Goal: Task Accomplishment & Management: Use online tool/utility

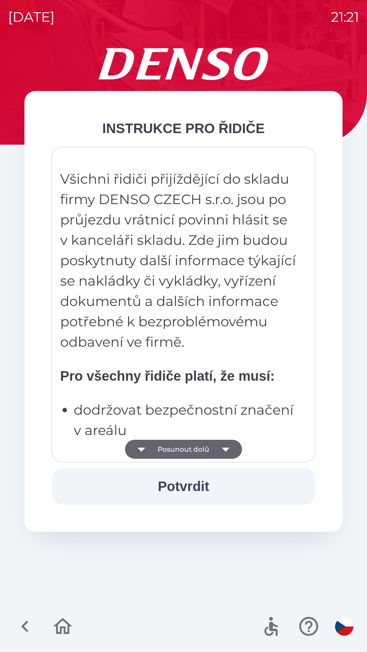
click at [217, 458] on icon "button" at bounding box center [225, 449] width 19 height 19
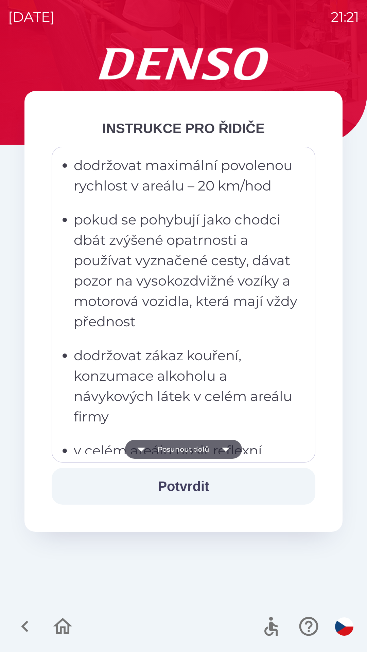
click at [211, 452] on button "Posunout dolů" at bounding box center [183, 449] width 117 height 19
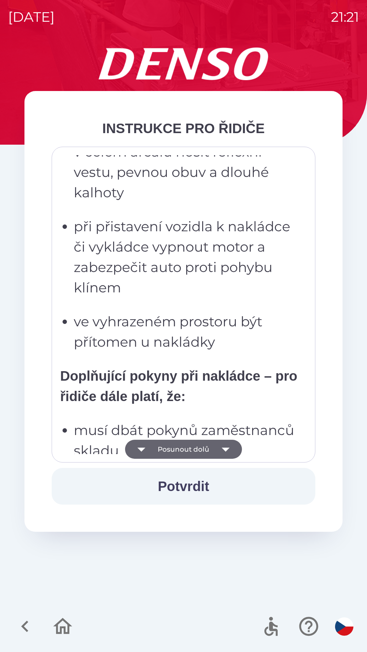
click at [211, 450] on button "Posunout dolů" at bounding box center [183, 449] width 117 height 19
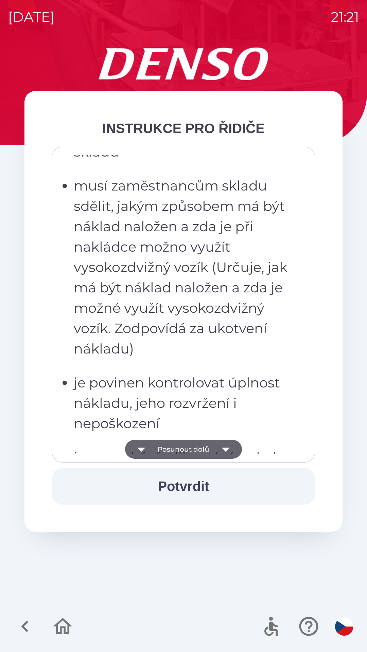
click at [204, 450] on button "Posunout dolů" at bounding box center [183, 449] width 117 height 19
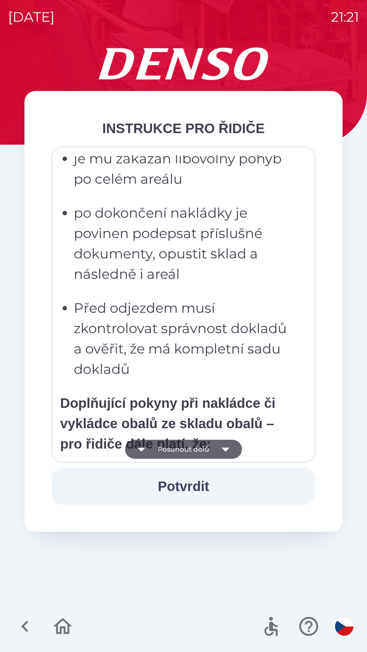
click at [209, 451] on button "Posunout dolů" at bounding box center [183, 449] width 117 height 19
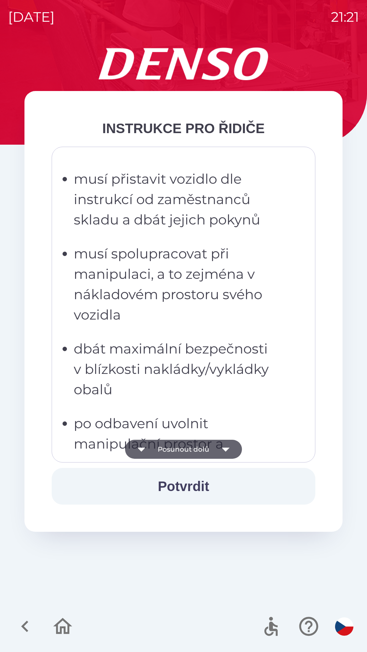
click at [208, 449] on button "Posunout dolů" at bounding box center [183, 449] width 117 height 19
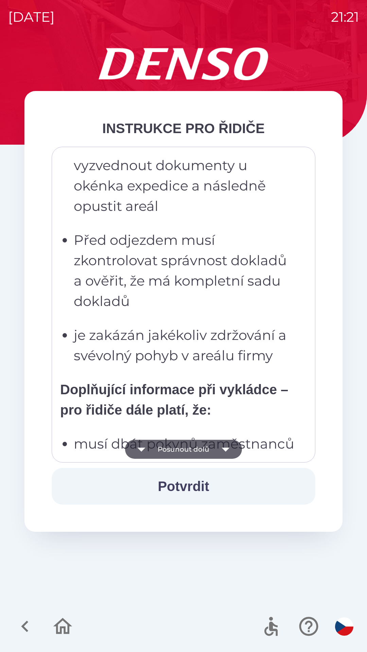
click at [213, 449] on button "Posunout dolů" at bounding box center [183, 449] width 117 height 19
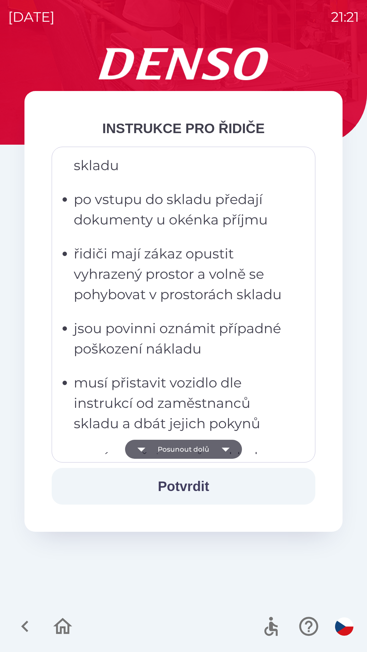
click at [218, 445] on icon "button" at bounding box center [225, 449] width 19 height 19
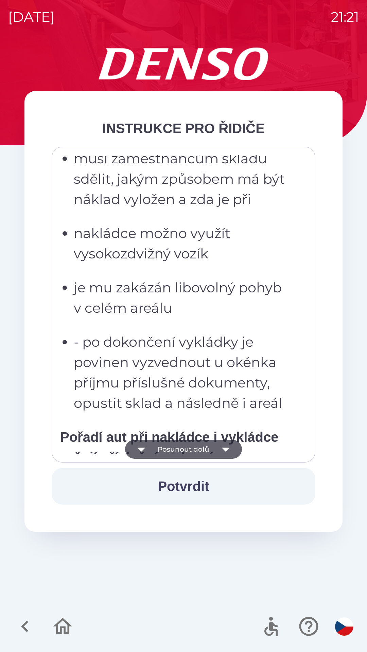
click at [212, 452] on button "Posunout dolů" at bounding box center [183, 449] width 117 height 19
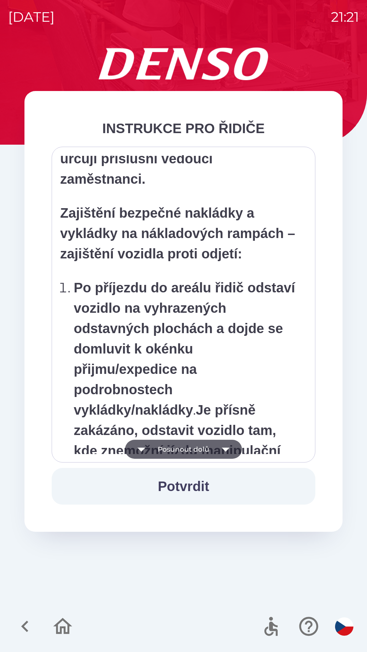
click at [201, 448] on button "Posunout dolů" at bounding box center [183, 449] width 117 height 19
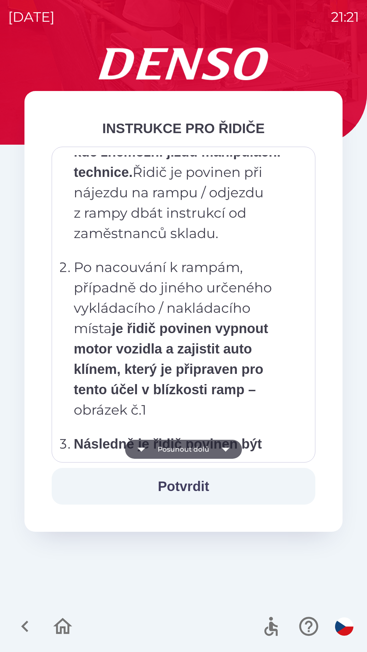
click at [198, 443] on button "Posunout dolů" at bounding box center [183, 449] width 117 height 19
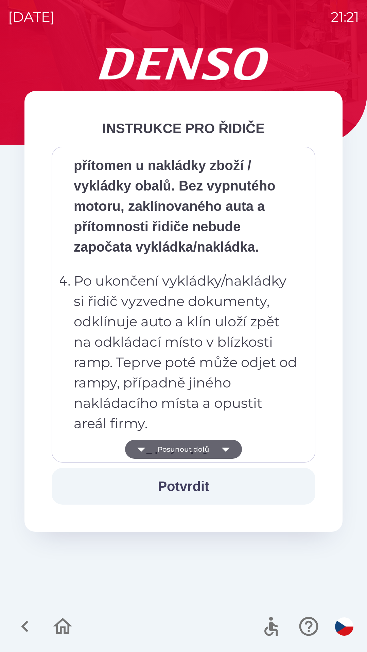
click at [196, 447] on button "Posunout dolů" at bounding box center [183, 449] width 117 height 19
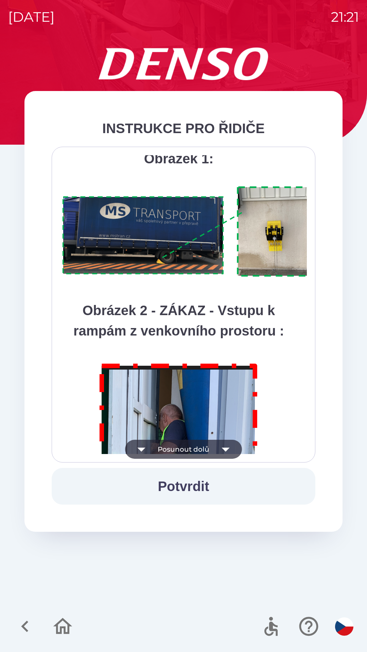
click at [187, 446] on button "Posunout dolů" at bounding box center [183, 449] width 117 height 19
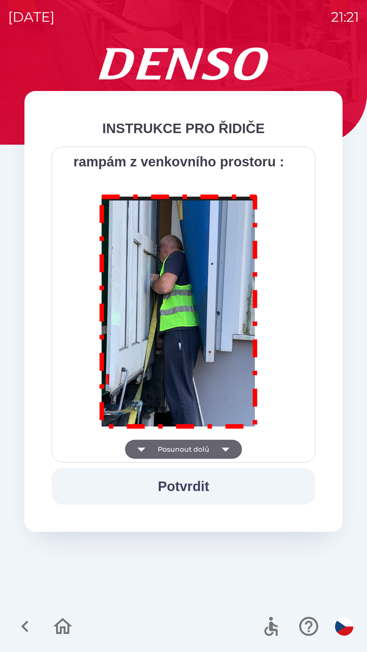
click at [183, 448] on div "Všichni řidiči přijíždějící do skladu firmy DENSO CZECH s.r.o. jsou po průjezdu…" at bounding box center [183, 304] width 247 height 299
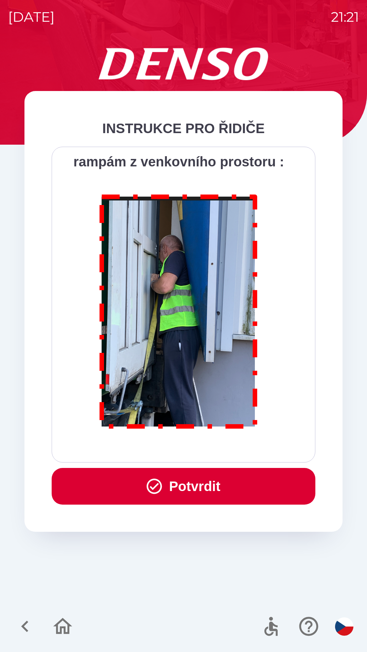
click at [180, 448] on div "Všichni řidiči přijíždějící do skladu firmy DENSO CZECH s.r.o. jsou po průjezdu…" at bounding box center [183, 304] width 247 height 299
click at [172, 450] on div "Všichni řidiči přijíždějící do skladu firmy DENSO CZECH s.r.o. jsou po průjezdu…" at bounding box center [183, 304] width 247 height 299
click at [159, 475] on button "Potvrdit" at bounding box center [184, 486] width 264 height 37
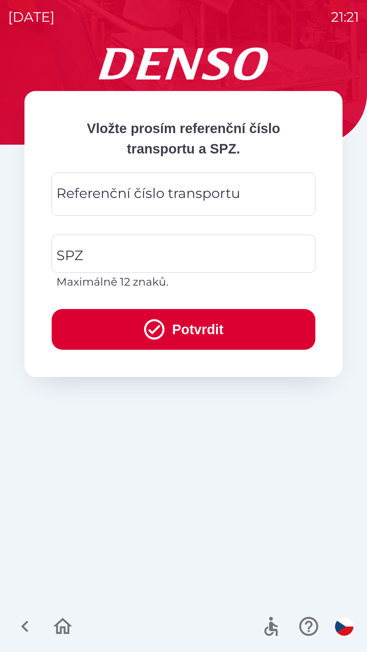
click at [154, 493] on div "Vložte prosím referenční číslo transportu a SPZ. Referenční číslo transportu Re…" at bounding box center [183, 350] width 351 height 605
click at [163, 198] on div "Referenční číslo transportu Referenční číslo transportu" at bounding box center [184, 194] width 264 height 43
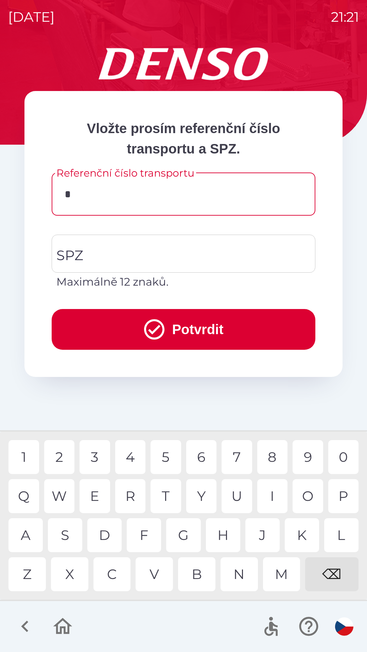
click at [106, 529] on div "D" at bounding box center [104, 536] width 34 height 34
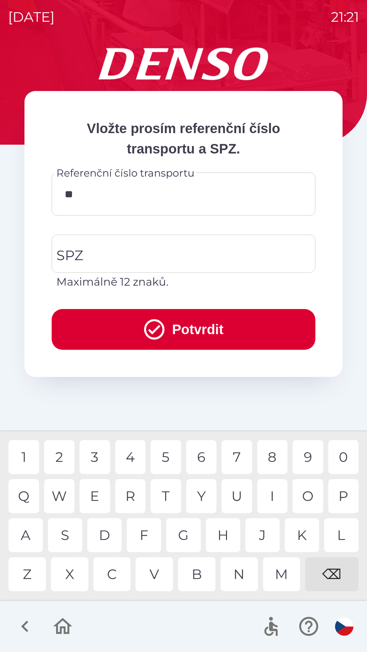
click at [305, 532] on div "K" at bounding box center [302, 536] width 34 height 34
click at [338, 455] on div "0" at bounding box center [343, 457] width 31 height 34
click at [61, 496] on div "W" at bounding box center [59, 496] width 31 height 34
type input "*********"
click at [203, 452] on div "6" at bounding box center [201, 457] width 31 height 34
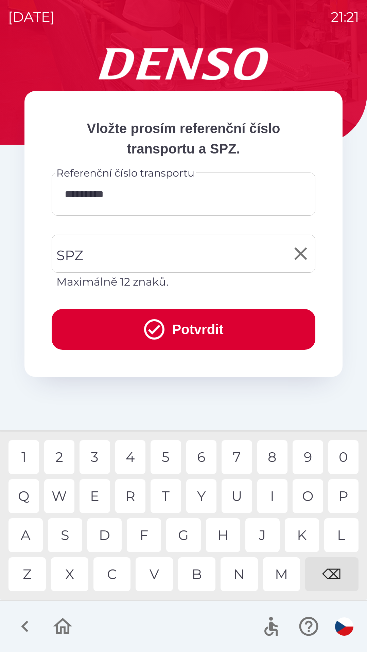
click at [153, 248] on input "SPZ" at bounding box center [178, 254] width 247 height 32
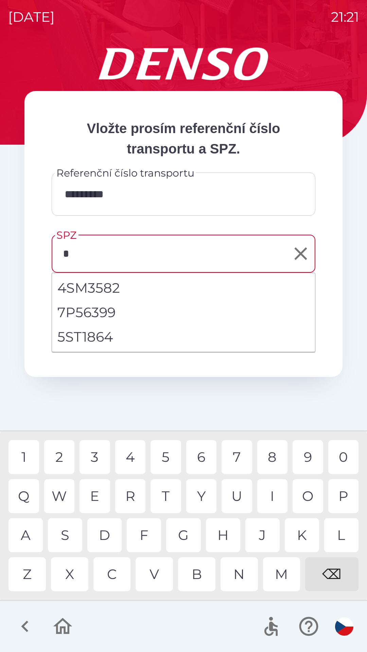
click at [107, 339] on li "5ST1864" at bounding box center [183, 337] width 263 height 24
type input "*******"
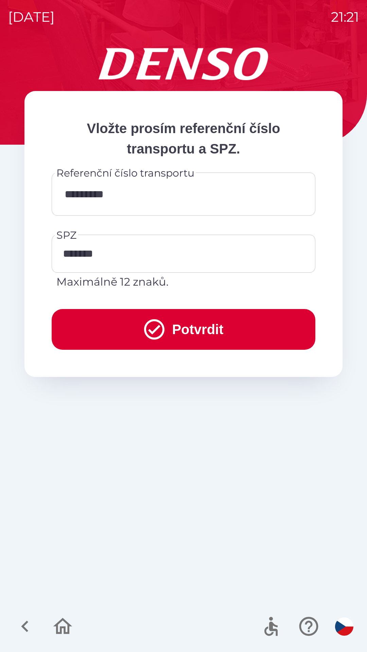
click at [164, 328] on button "Potvrdit" at bounding box center [184, 329] width 264 height 41
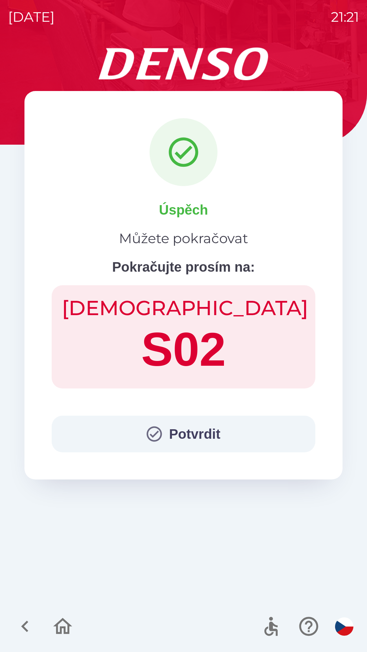
click at [167, 427] on button "Potvrdit" at bounding box center [184, 434] width 264 height 37
